Goal: Task Accomplishment & Management: Manage account settings

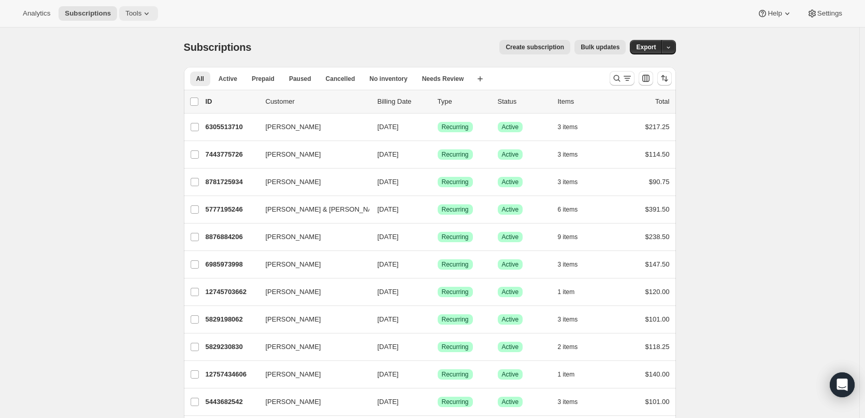
click at [145, 11] on icon at bounding box center [146, 13] width 10 height 10
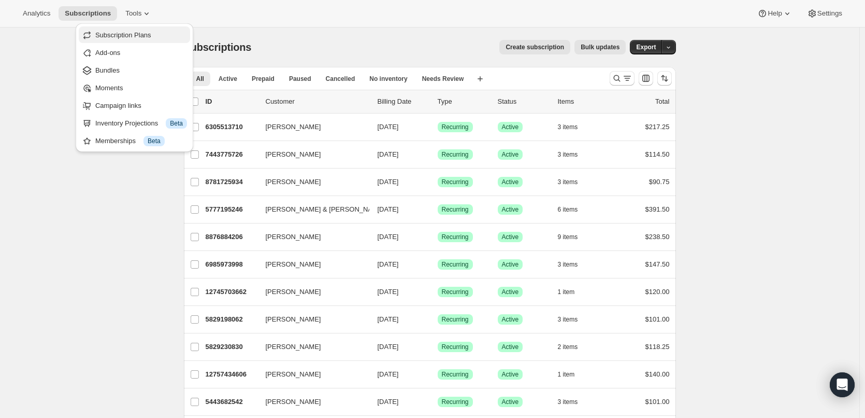
click at [144, 28] on button "Subscription Plans" at bounding box center [134, 34] width 111 height 17
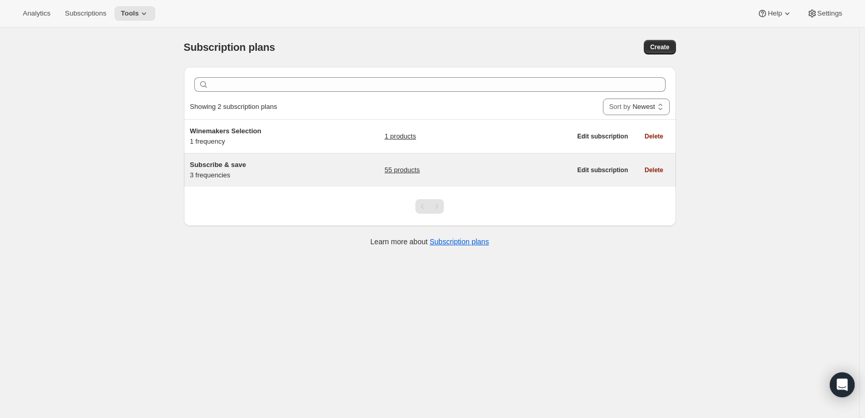
click at [263, 166] on h5 "Subscribe & save" at bounding box center [254, 165] width 129 height 10
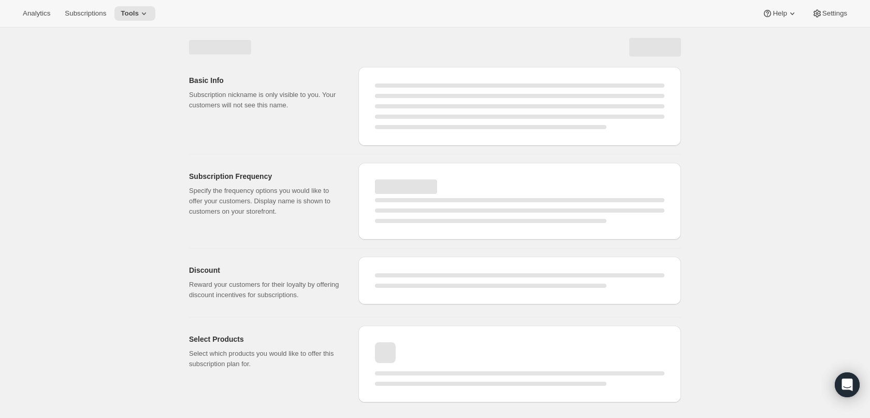
select select "WEEK"
select select "MONTH"
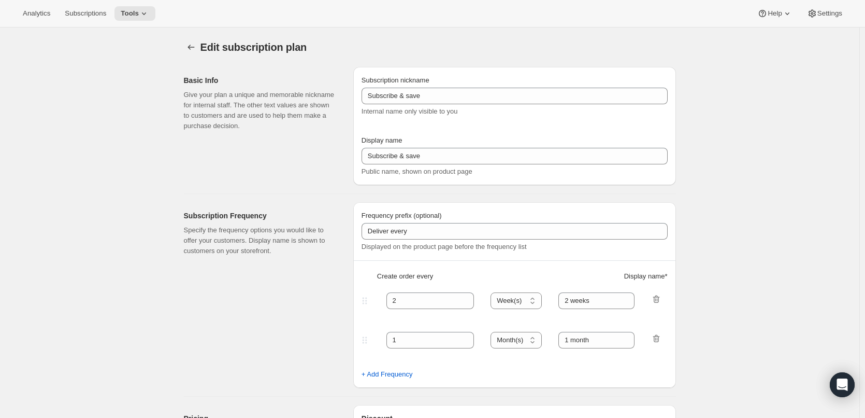
checkbox input "true"
type input "Every"
type input "1"
select select "MONTH"
type input "1 month (Save 25%)"
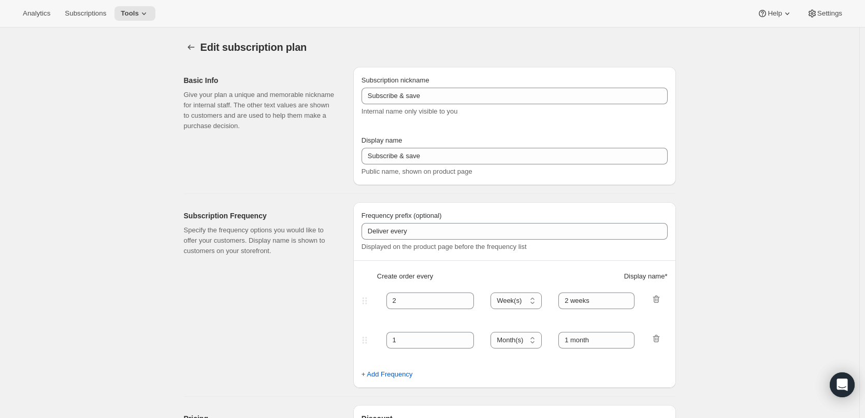
type input "3"
type input "3 months (Save 25%)"
type input "25"
select select "MONTH"
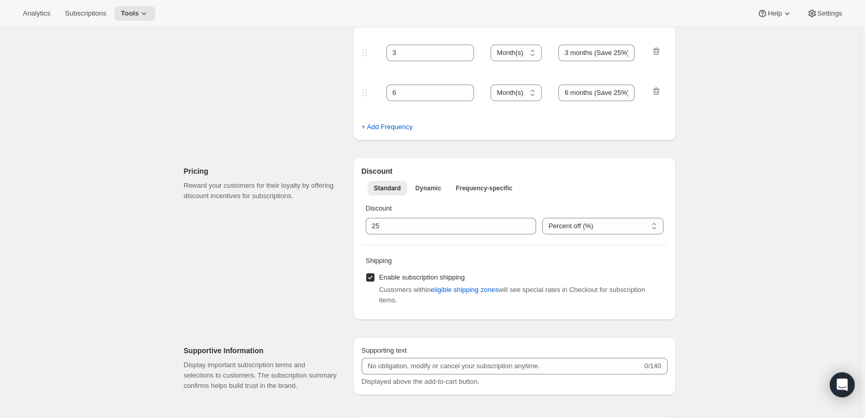
scroll to position [363, 0]
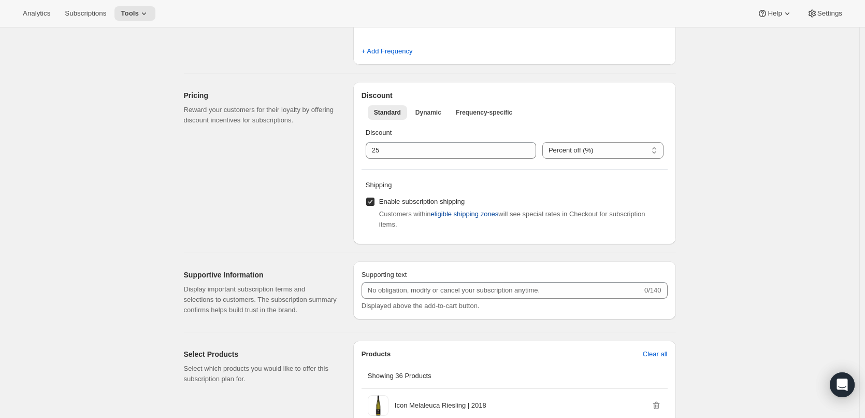
click at [462, 211] on span "eligible shipping zones" at bounding box center [465, 214] width 68 height 10
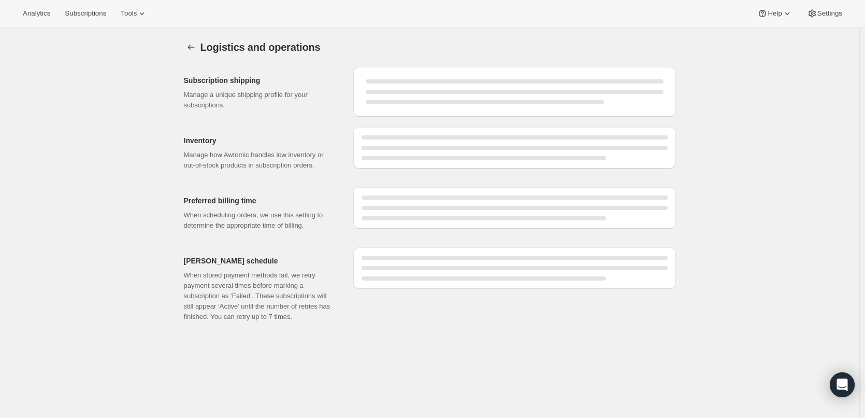
select select "DAY"
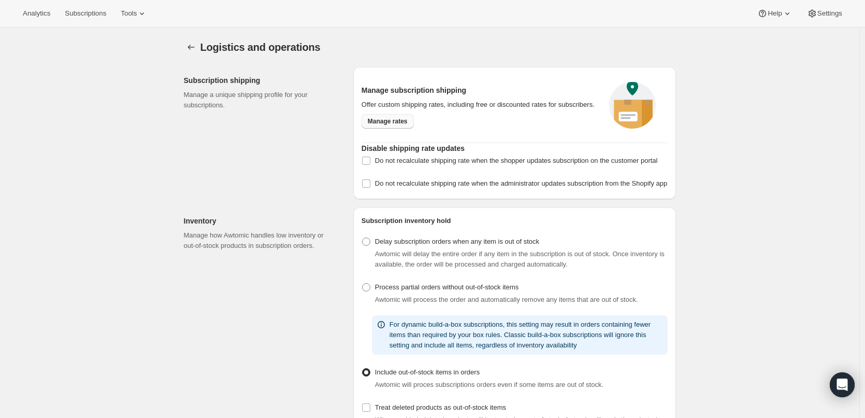
click at [389, 120] on span "Manage rates" at bounding box center [388, 121] width 40 height 8
